Goal: Check status: Check status

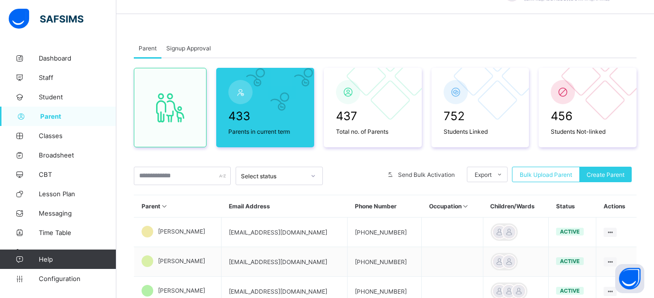
scroll to position [49, 0]
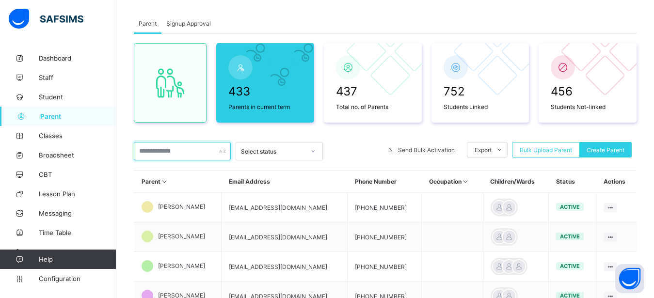
click at [169, 149] on input "text" at bounding box center [182, 151] width 97 height 18
click at [165, 152] on input "text" at bounding box center [182, 151] width 97 height 18
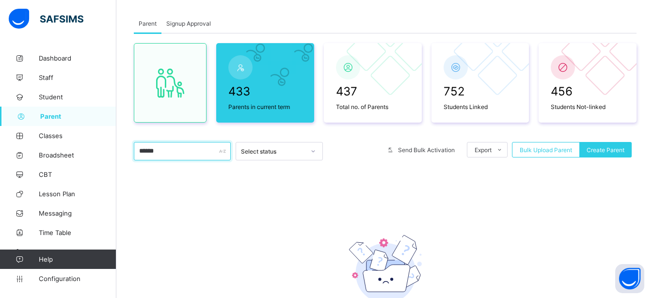
scroll to position [42, 0]
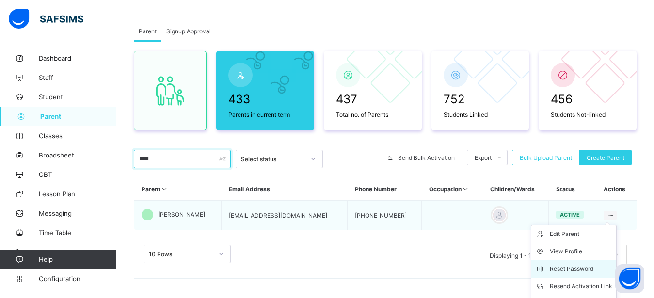
type input "****"
click at [573, 269] on div "Reset Password" at bounding box center [581, 269] width 63 height 10
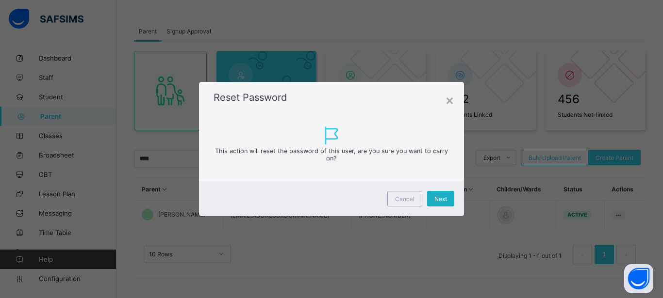
click at [434, 197] on div "Next" at bounding box center [440, 199] width 27 height 16
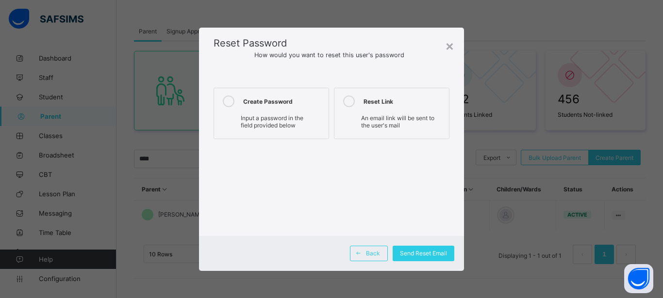
click at [228, 99] on icon at bounding box center [229, 102] width 12 height 12
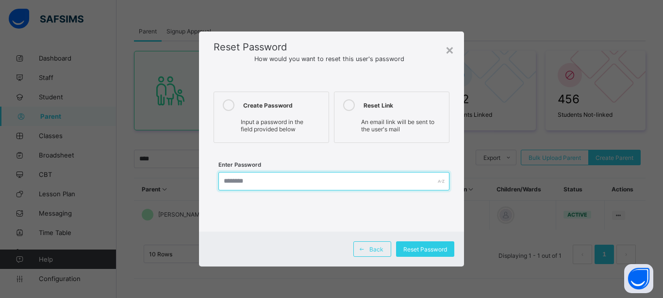
click at [252, 180] on input "text" at bounding box center [333, 181] width 231 height 18
click at [244, 181] on input "*********" at bounding box center [333, 181] width 231 height 18
type input "**********"
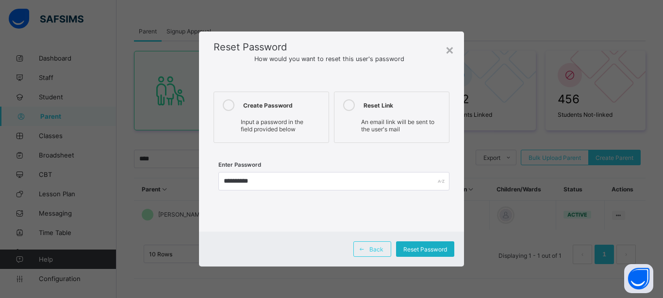
click at [435, 249] on span "Reset Password" at bounding box center [425, 249] width 44 height 7
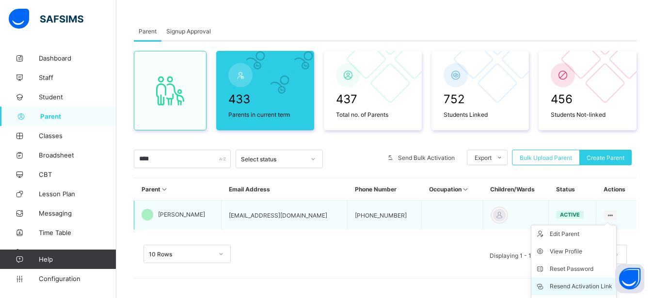
click at [570, 286] on div "Resend Activation Link" at bounding box center [581, 287] width 63 height 10
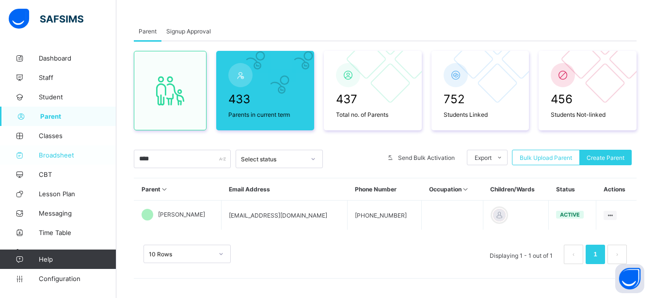
click at [52, 156] on span "Broadsheet" at bounding box center [78, 155] width 78 height 8
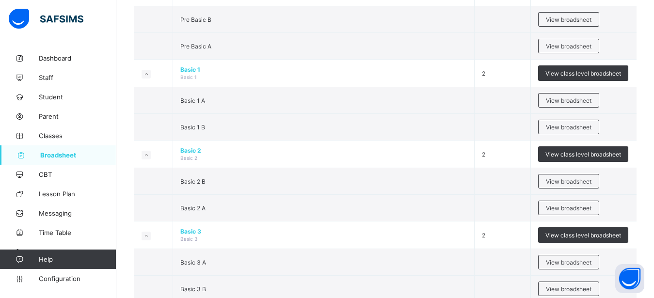
scroll to position [322, 0]
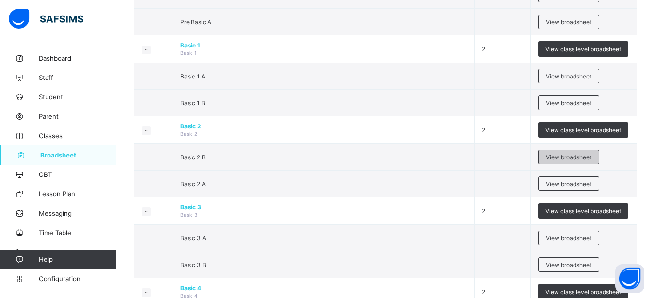
click at [574, 156] on span "View broadsheet" at bounding box center [569, 157] width 46 height 7
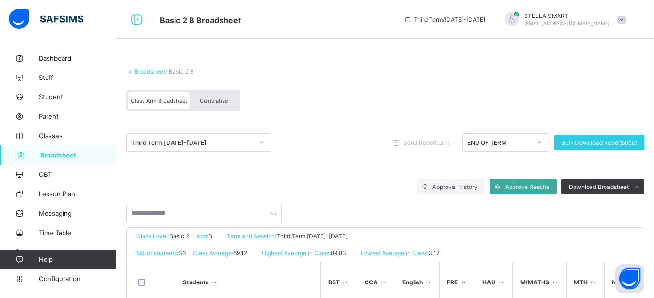
click at [214, 98] on span "Cumulative" at bounding box center [214, 100] width 28 height 7
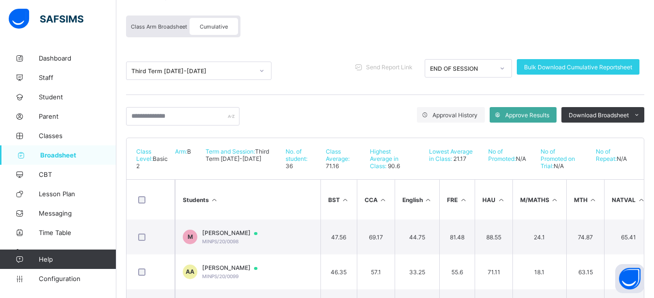
scroll to position [91, 0]
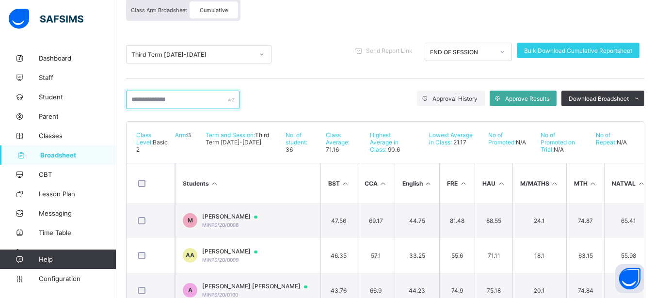
click at [162, 97] on input "text" at bounding box center [183, 100] width 114 height 18
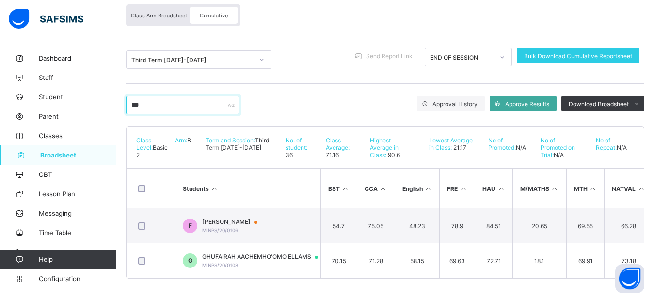
scroll to position [59, 0]
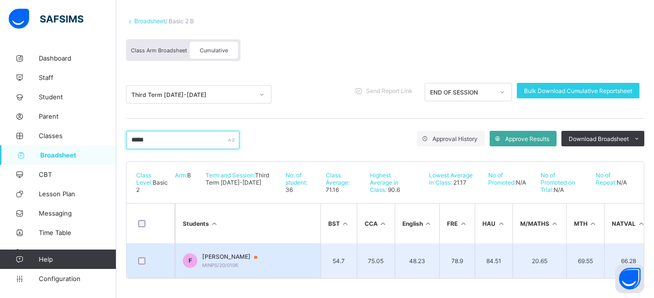
type input "*****"
click at [267, 254] on div at bounding box center [259, 258] width 15 height 8
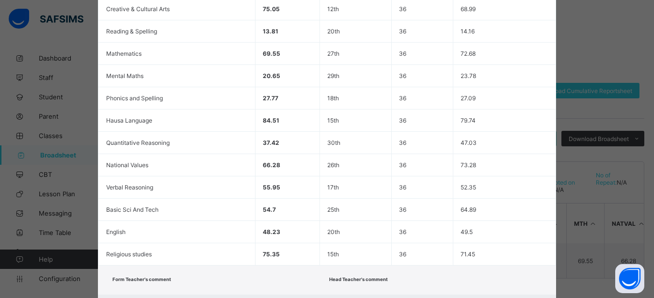
scroll to position [313, 0]
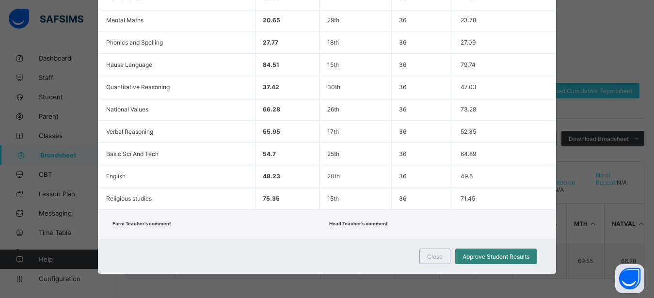
click at [481, 257] on span "Approve Student Results" at bounding box center [496, 256] width 67 height 7
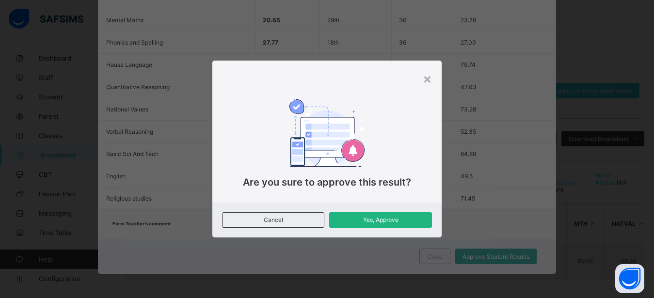
click at [349, 219] on span "Yes, Approve" at bounding box center [381, 219] width 88 height 7
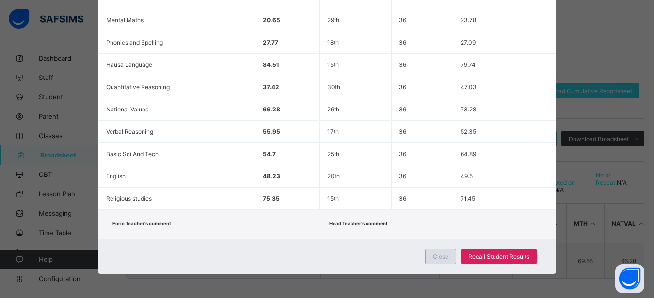
click at [436, 258] on span "Close" at bounding box center [441, 256] width 16 height 7
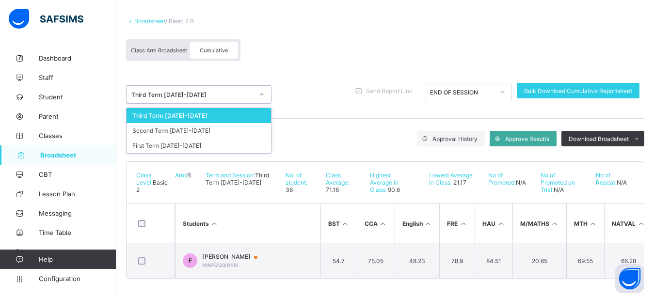
click at [188, 91] on div "Third Term [DATE]-[DATE]" at bounding box center [192, 94] width 122 height 7
click at [182, 123] on div "Second Term [DATE]-[DATE]" at bounding box center [199, 130] width 145 height 15
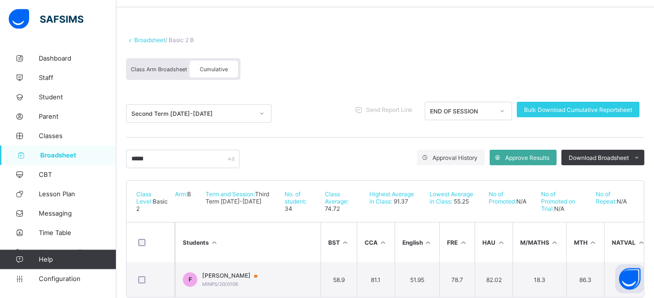
scroll to position [27, 0]
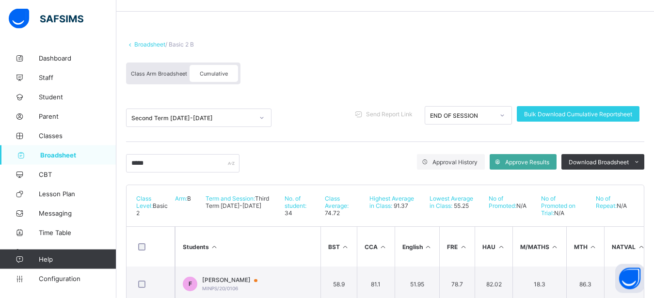
click at [142, 76] on span "Class Arm Broadsheet" at bounding box center [159, 73] width 56 height 7
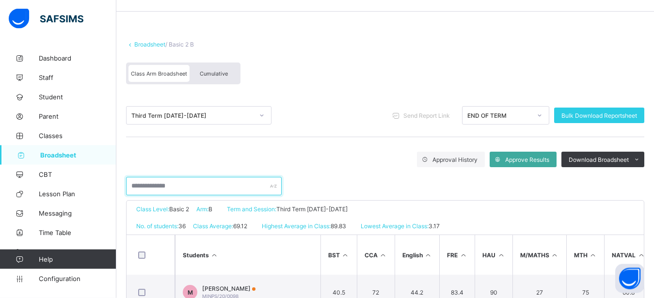
click at [192, 183] on input "text" at bounding box center [204, 186] width 156 height 18
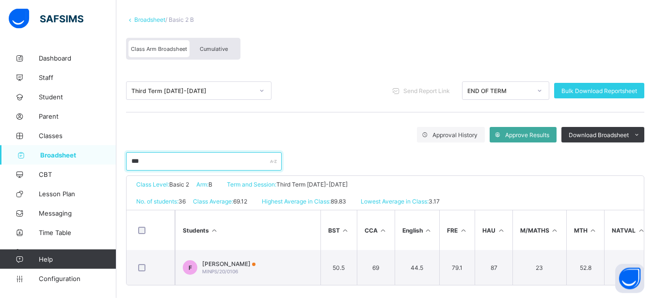
scroll to position [67, 0]
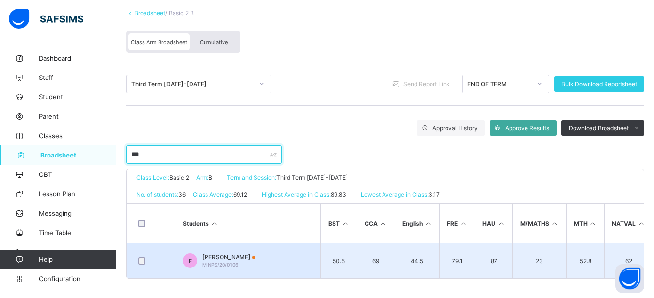
type input "***"
click at [277, 250] on td "F [PERSON_NAME]/20/0106" at bounding box center [248, 261] width 146 height 35
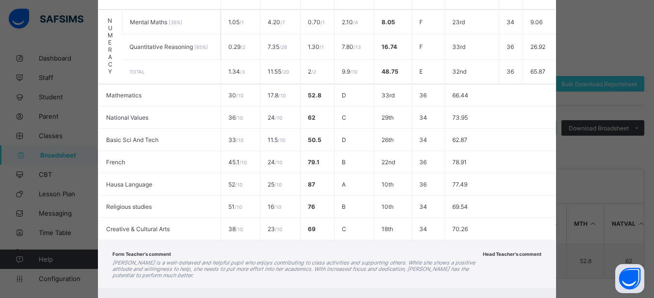
scroll to position [451, 0]
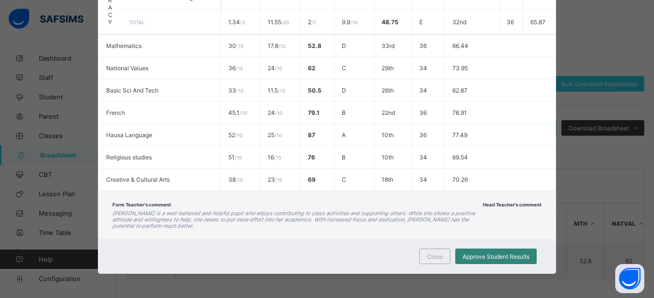
click at [469, 260] on div "Approve Student Results" at bounding box center [495, 257] width 81 height 16
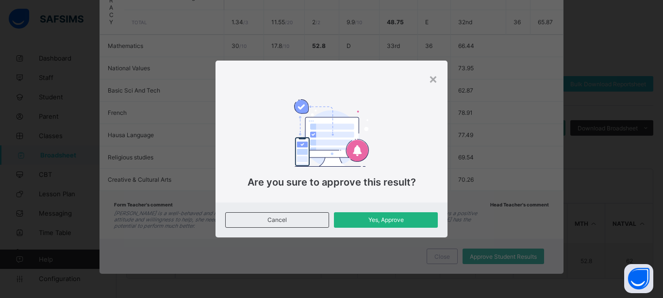
click at [367, 218] on span "Yes, Approve" at bounding box center [385, 219] width 89 height 7
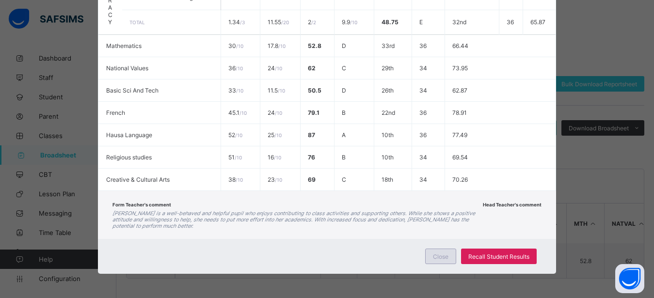
click at [437, 257] on span "Close" at bounding box center [441, 256] width 16 height 7
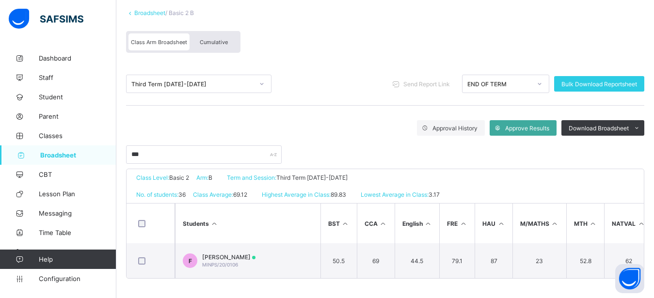
click at [80, 152] on span "Broadsheet" at bounding box center [78, 155] width 76 height 8
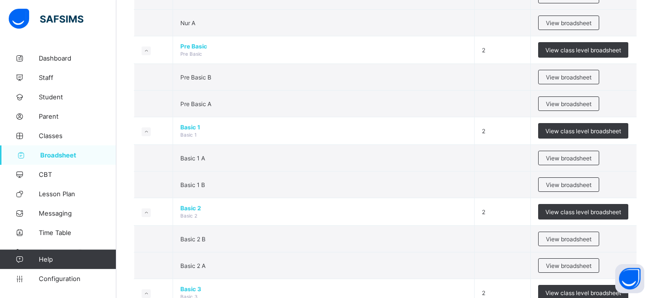
scroll to position [247, 0]
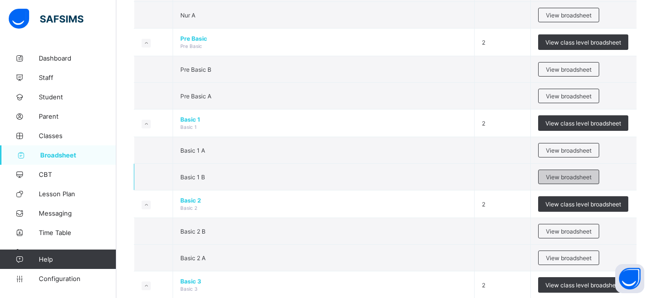
click at [565, 175] on span "View broadsheet" at bounding box center [569, 177] width 46 height 7
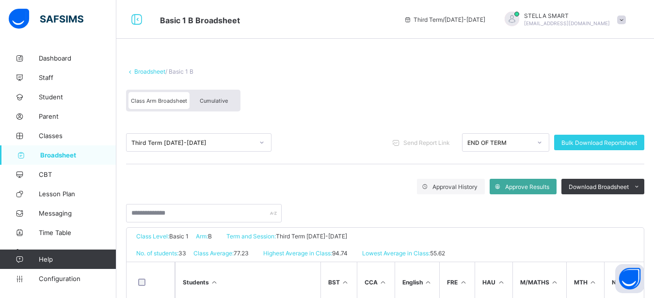
click at [57, 155] on span "Broadsheet" at bounding box center [78, 155] width 76 height 8
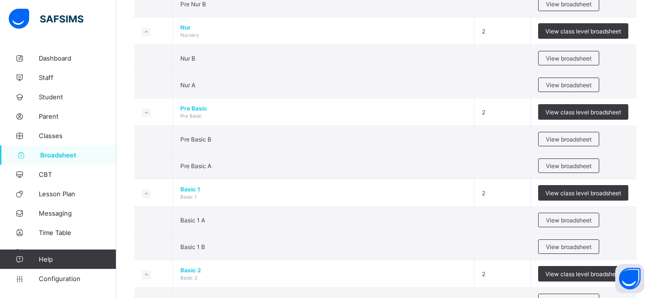
scroll to position [198, 0]
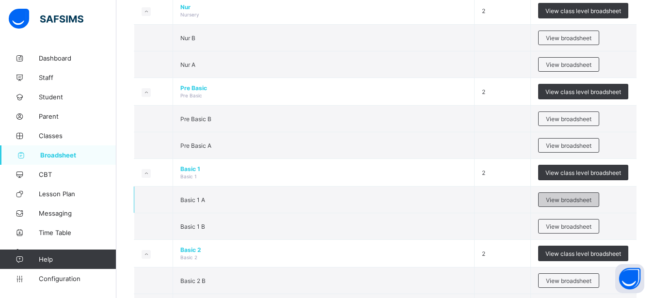
click at [561, 204] on div "View broadsheet" at bounding box center [568, 200] width 61 height 15
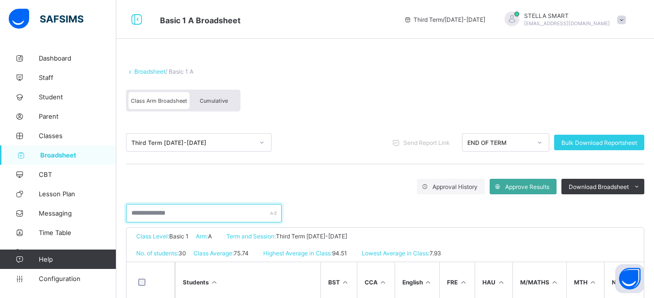
click at [173, 216] on input "text" at bounding box center [204, 213] width 156 height 18
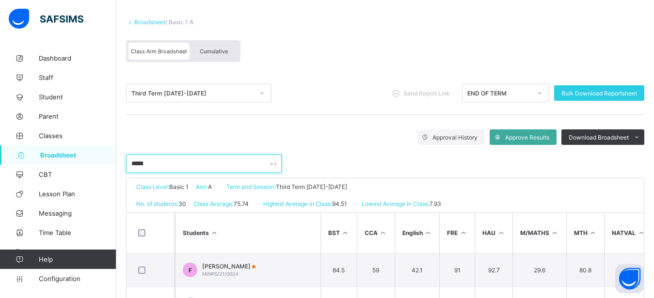
scroll to position [74, 0]
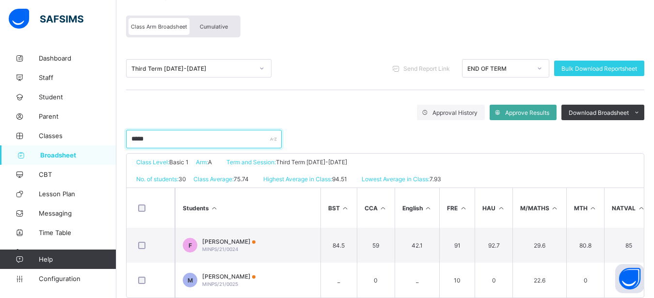
type input "*****"
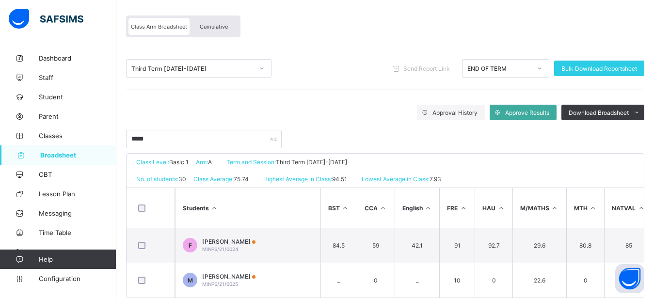
click at [220, 24] on span "Cumulative" at bounding box center [214, 26] width 28 height 7
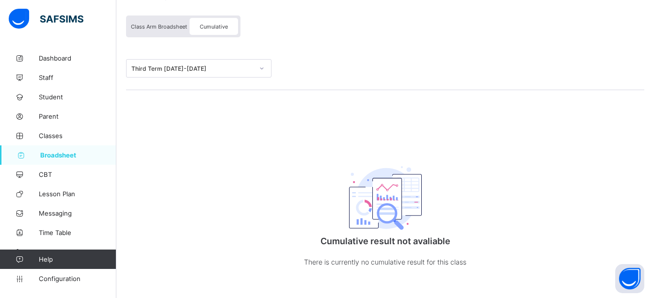
scroll to position [0, 0]
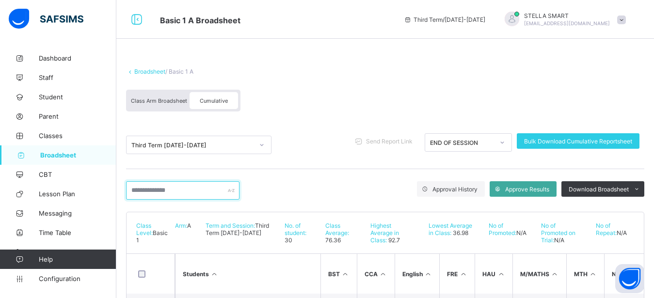
click at [139, 189] on input "text" at bounding box center [183, 190] width 114 height 18
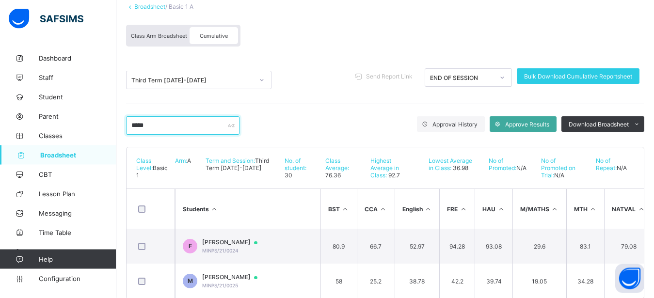
scroll to position [74, 0]
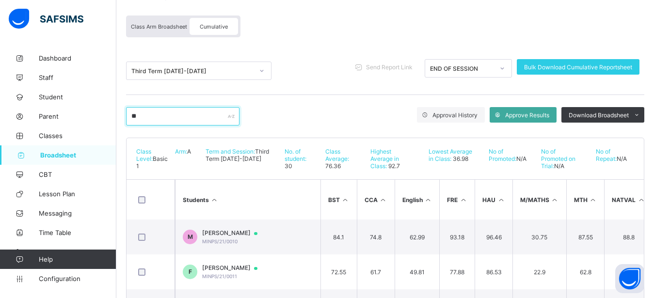
type input "*"
click at [56, 154] on span "Broadsheet" at bounding box center [78, 155] width 76 height 8
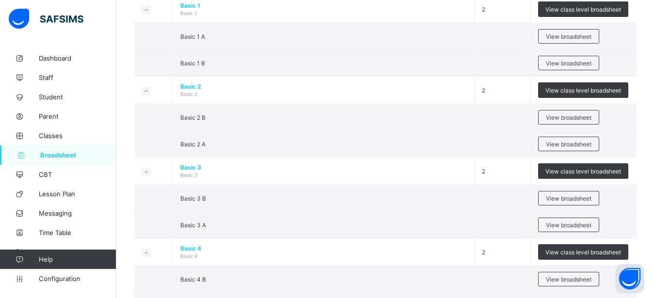
scroll to position [371, 0]
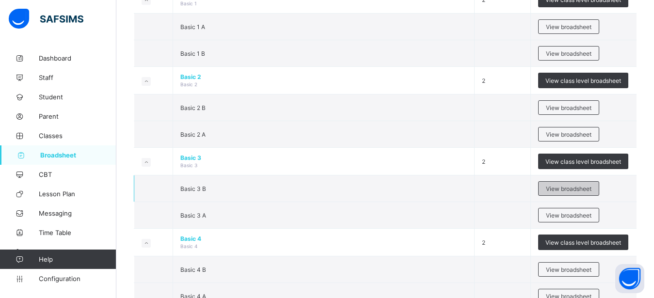
click at [574, 187] on span "View broadsheet" at bounding box center [569, 188] width 46 height 7
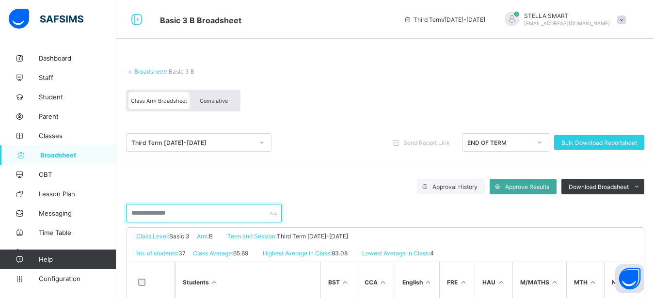
click at [137, 217] on input "text" at bounding box center [204, 213] width 156 height 18
type input "***"
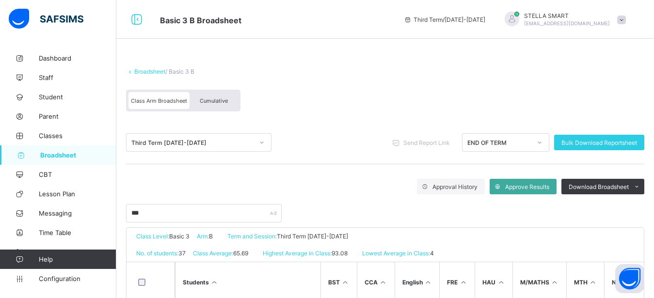
click at [230, 97] on div "Cumulative" at bounding box center [214, 100] width 49 height 17
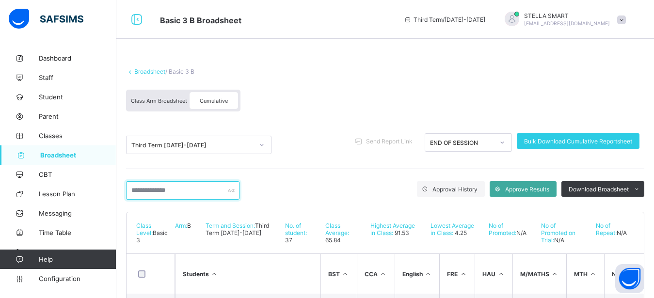
click at [154, 192] on input "text" at bounding box center [183, 190] width 114 height 18
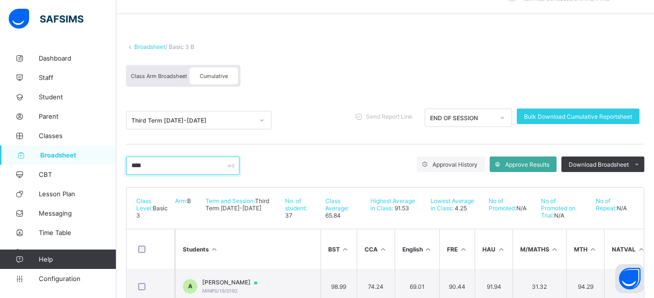
scroll to position [49, 0]
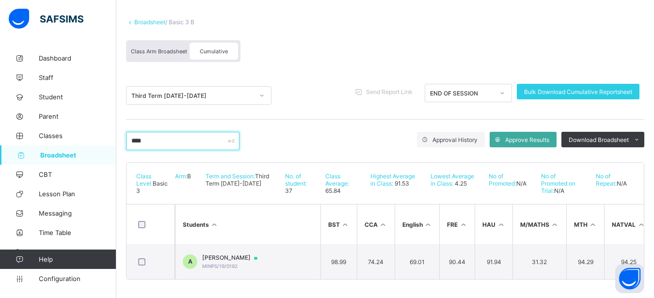
type input "****"
click at [53, 158] on span "Broadsheet" at bounding box center [78, 155] width 76 height 8
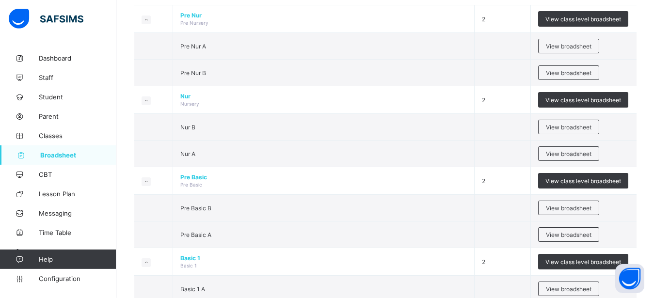
scroll to position [124, 0]
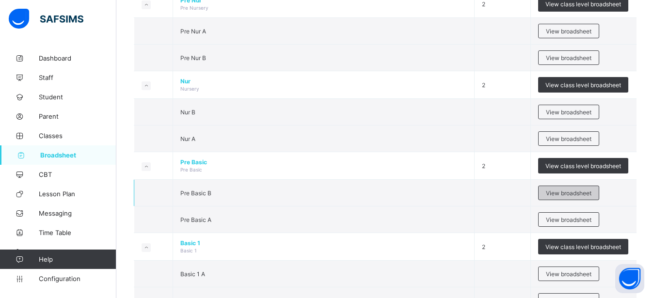
click at [569, 190] on span "View broadsheet" at bounding box center [569, 193] width 46 height 7
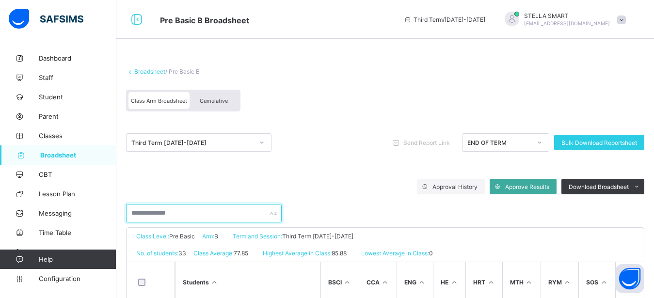
click at [167, 211] on input "text" at bounding box center [204, 213] width 156 height 18
type input "****"
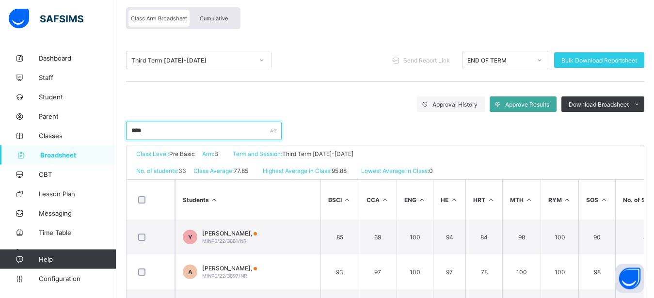
scroll to position [68, 0]
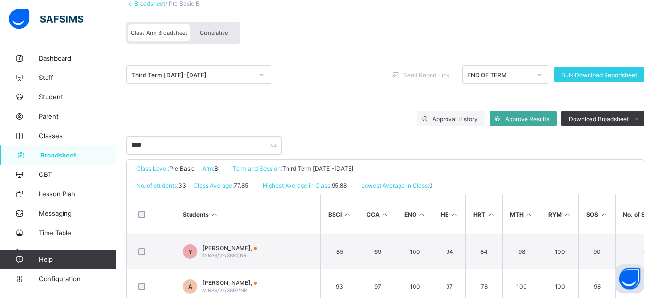
click at [206, 36] on span "Cumulative" at bounding box center [214, 33] width 28 height 7
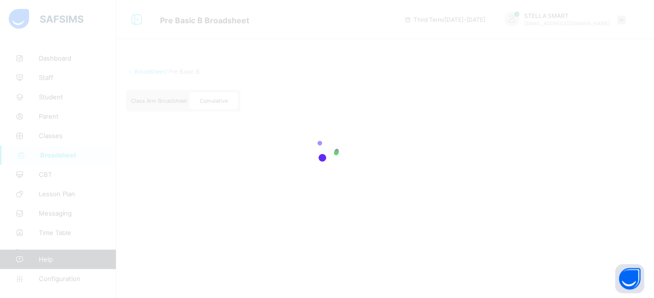
scroll to position [0, 0]
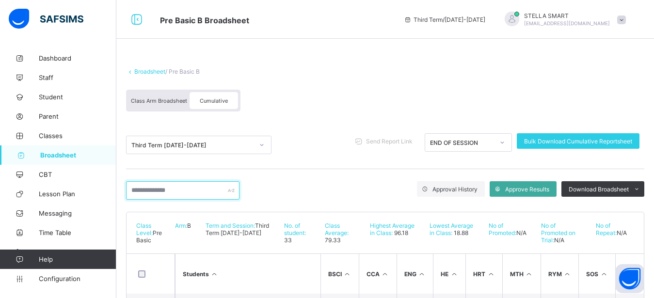
click at [171, 192] on input "text" at bounding box center [183, 190] width 114 height 18
type input "****"
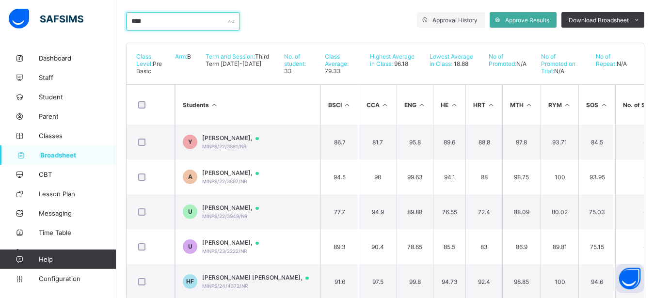
scroll to position [173, 0]
